Goal: Obtain resource: Download file/media

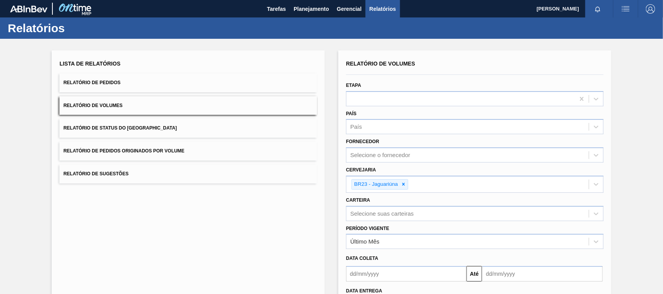
click at [189, 81] on button "Relatório de Pedidos" at bounding box center [188, 82] width 258 height 19
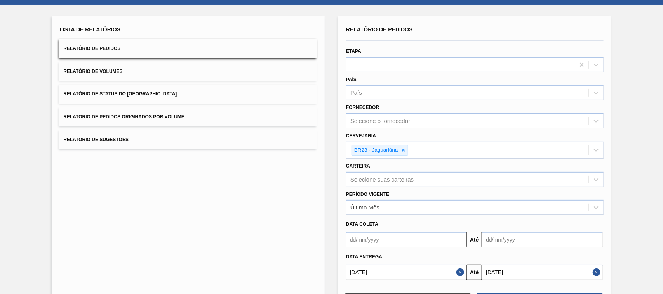
scroll to position [36, 0]
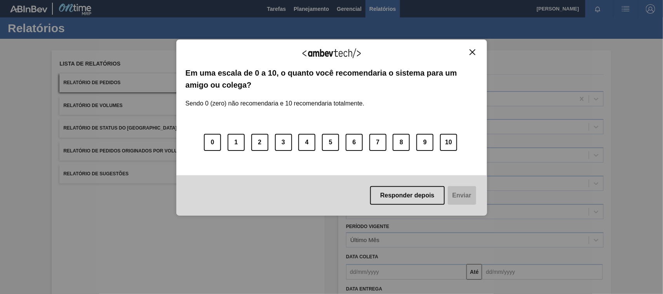
click at [473, 52] on img "Close" at bounding box center [473, 52] width 6 height 6
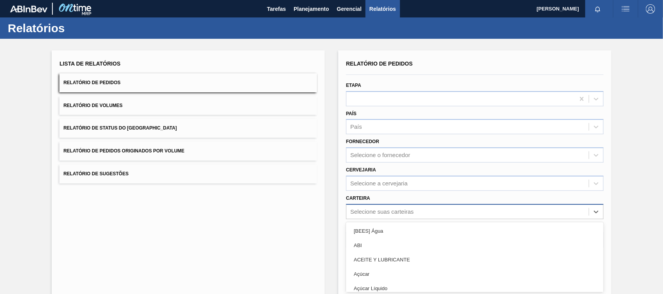
click at [376, 212] on div "option [BEES] Água focused, 1 of 101. 101 results available. Use Up and Down to…" at bounding box center [475, 211] width 258 height 15
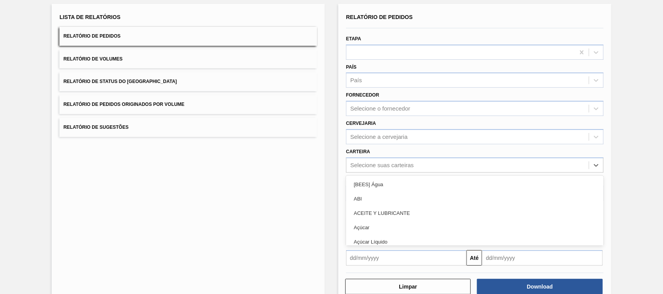
scroll to position [47, 0]
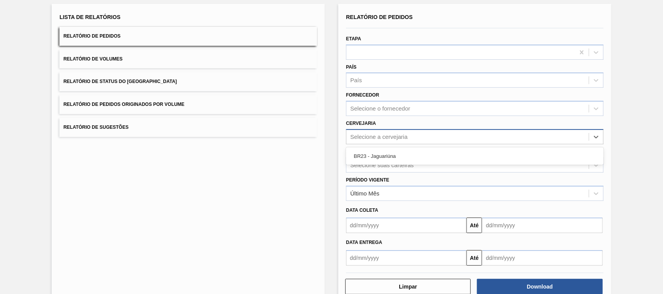
click at [362, 132] on div "Selecione a cervejaria" at bounding box center [468, 136] width 242 height 11
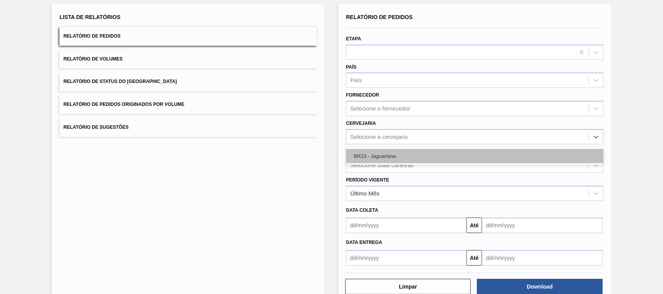
click at [368, 157] on div "BR23 - Jaguariúna" at bounding box center [475, 156] width 258 height 14
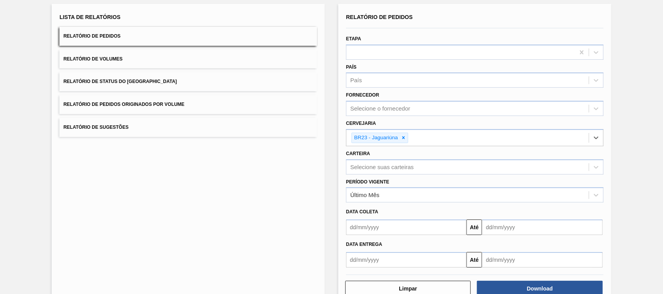
click at [378, 226] on input "text" at bounding box center [406, 228] width 120 height 16
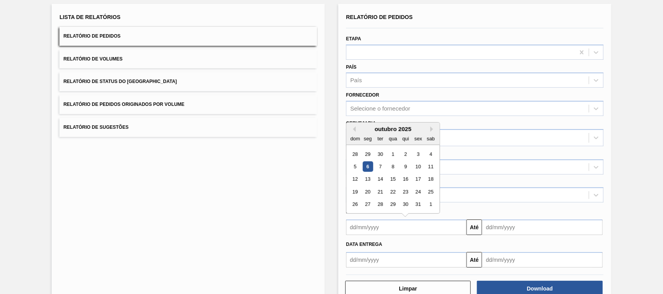
click at [367, 166] on div "6" at bounding box center [368, 167] width 10 height 10
type input "06/10/2025"
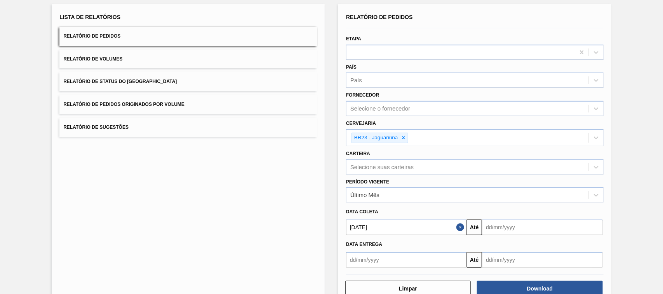
click at [523, 239] on div "Data Entrega" at bounding box center [475, 244] width 264 height 11
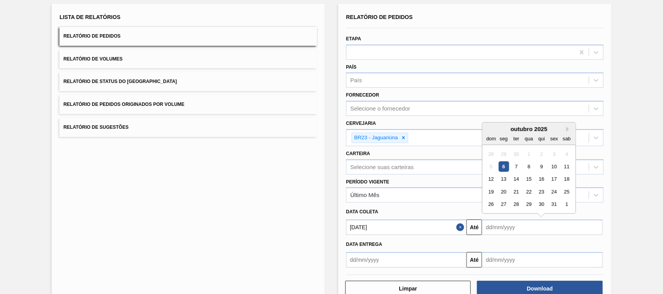
click at [524, 229] on input "text" at bounding box center [542, 228] width 120 height 16
click at [566, 128] on button "Next Month" at bounding box center [568, 129] width 5 height 5
click at [541, 163] on div "6" at bounding box center [541, 167] width 10 height 10
type input "[DATE]"
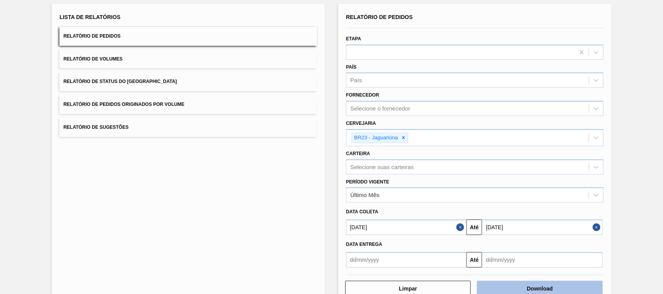
click at [554, 288] on button "Download" at bounding box center [539, 289] width 125 height 16
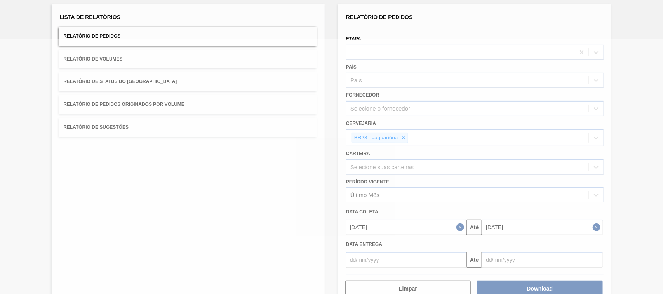
click at [213, 55] on div at bounding box center [331, 167] width 663 height 256
click at [146, 61] on div at bounding box center [331, 167] width 663 height 256
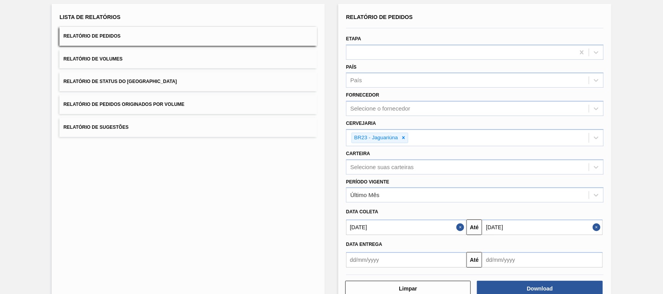
click at [197, 61] on button "Relatório de Volumes" at bounding box center [188, 59] width 258 height 19
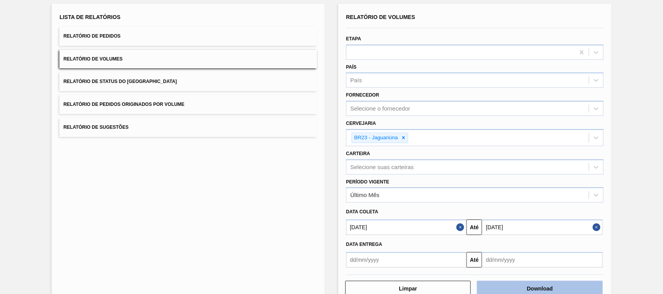
click at [546, 284] on button "Download" at bounding box center [539, 289] width 125 height 16
